Goal: Find specific page/section: Find specific page/section

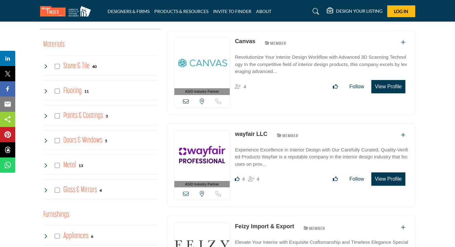
scroll to position [427, 0]
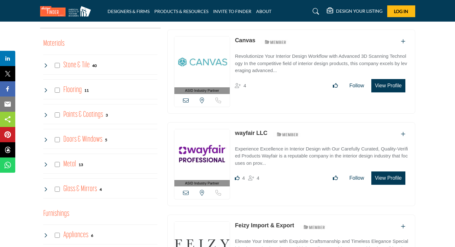
click at [45, 66] on icon at bounding box center [45, 65] width 5 height 5
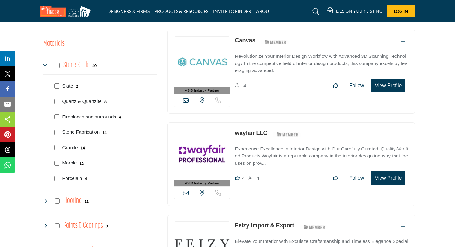
click at [45, 66] on icon at bounding box center [45, 65] width 5 height 5
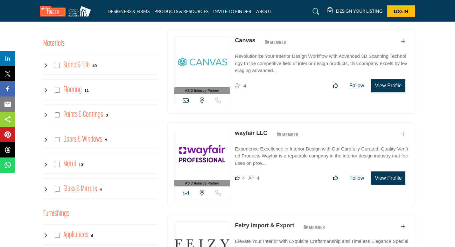
click at [48, 90] on icon at bounding box center [45, 90] width 5 height 5
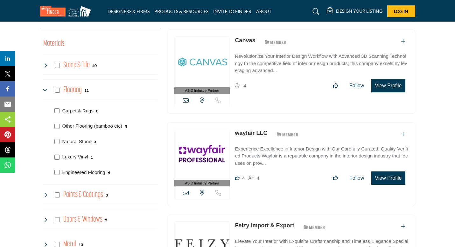
click at [48, 90] on icon at bounding box center [45, 90] width 5 height 5
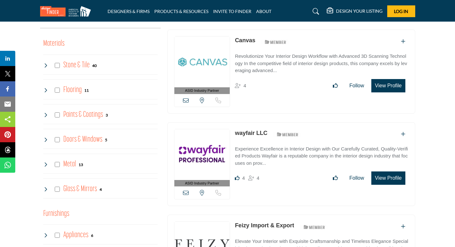
click at [46, 114] on icon at bounding box center [45, 115] width 5 height 5
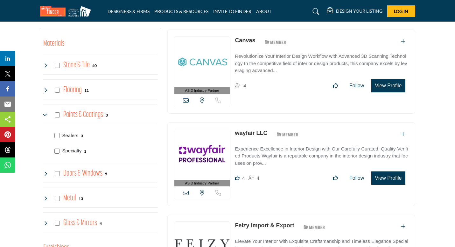
click at [46, 114] on icon at bounding box center [45, 115] width 5 height 5
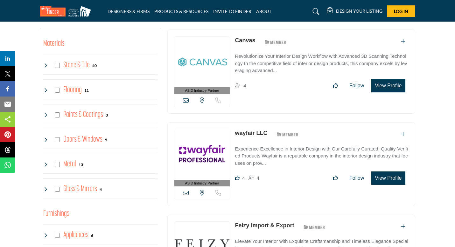
click at [45, 138] on icon at bounding box center [45, 139] width 5 height 5
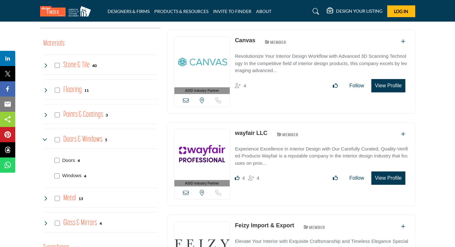
click at [45, 138] on icon at bounding box center [45, 139] width 5 height 5
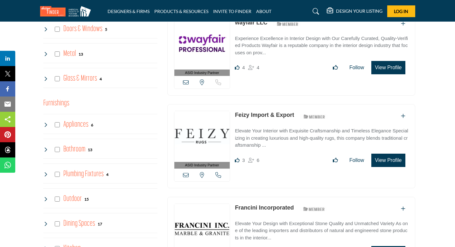
scroll to position [580, 0]
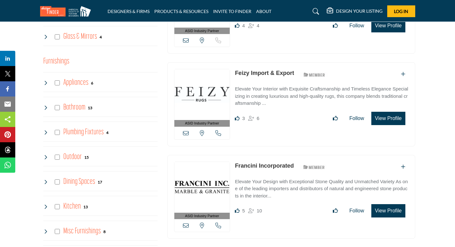
click at [47, 208] on icon at bounding box center [45, 206] width 5 height 5
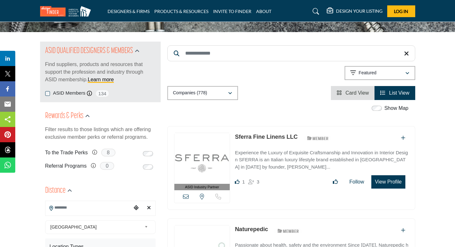
scroll to position [0, 0]
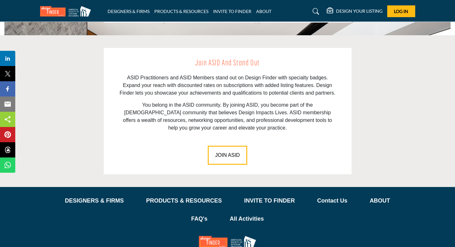
scroll to position [901, 0]
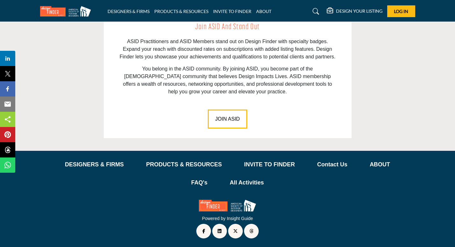
click at [240, 209] on img at bounding box center [227, 206] width 57 height 12
click at [233, 184] on p "All Activities" at bounding box center [246, 183] width 34 height 9
